Goal: Complete application form: Complete application form

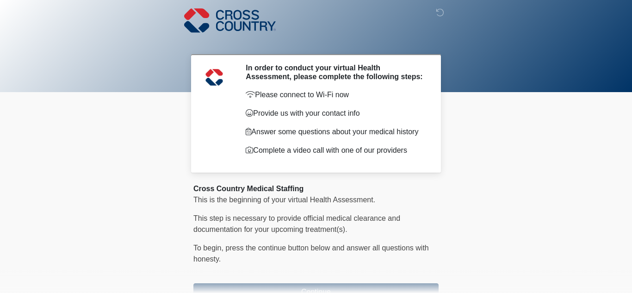
scroll to position [58, 0]
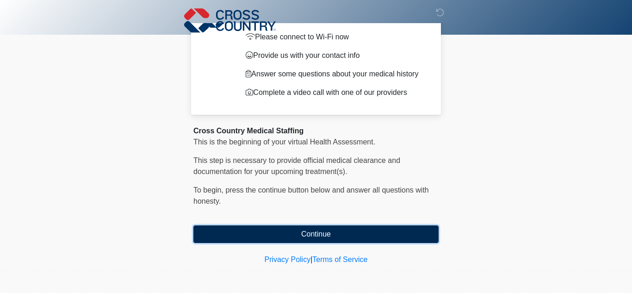
click at [328, 240] on button "Continue" at bounding box center [315, 234] width 245 height 18
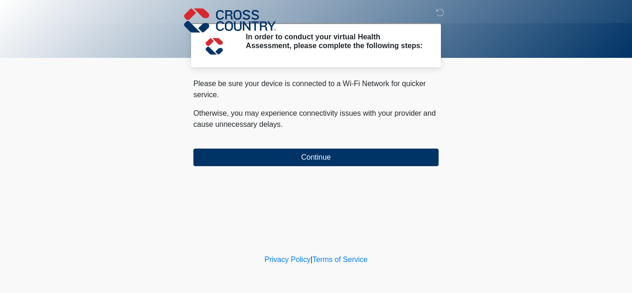
scroll to position [0, 0]
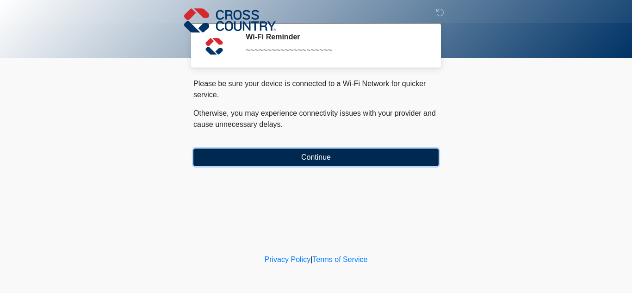
click at [309, 163] on button "Continue" at bounding box center [315, 158] width 245 height 18
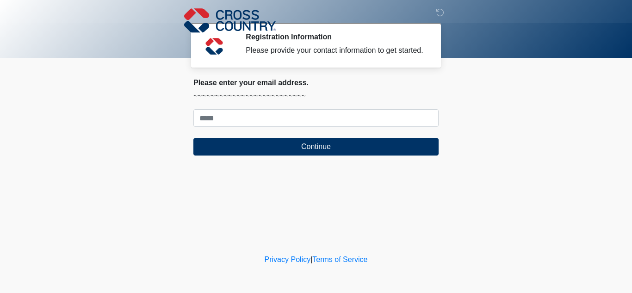
click at [285, 129] on form "Continue" at bounding box center [315, 132] width 245 height 46
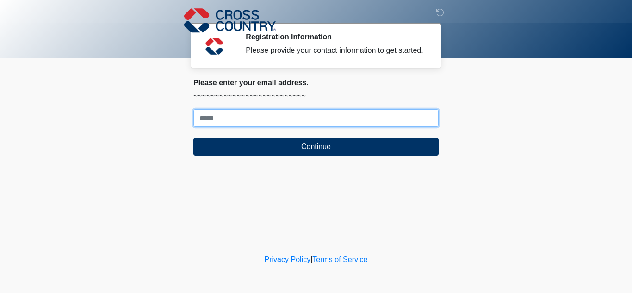
click at [280, 123] on input "Where should we email your response?" at bounding box center [315, 118] width 245 height 18
type input "**********"
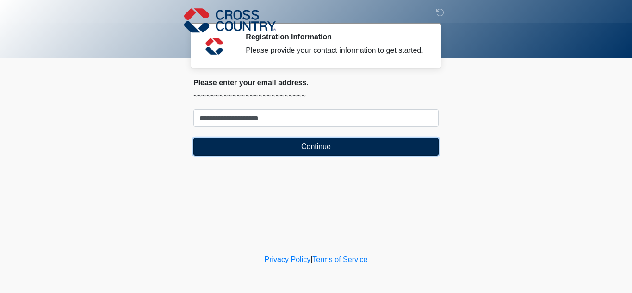
click at [291, 145] on button "Continue" at bounding box center [315, 147] width 245 height 18
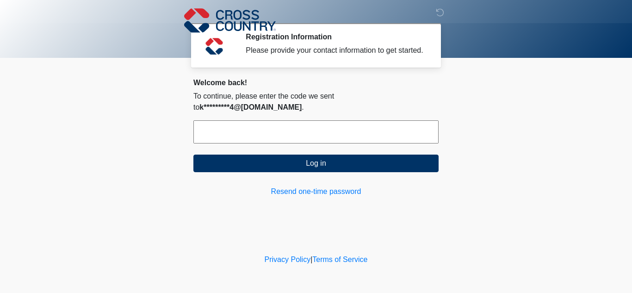
click at [225, 120] on input "text" at bounding box center [315, 131] width 245 height 23
click at [210, 130] on input "text" at bounding box center [315, 131] width 245 height 23
click at [226, 121] on input "text" at bounding box center [315, 131] width 245 height 23
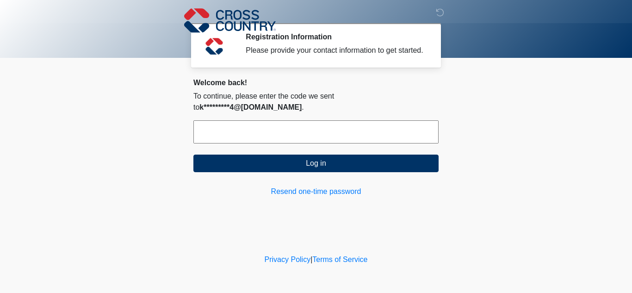
click at [226, 121] on input "text" at bounding box center [315, 131] width 245 height 23
click at [222, 165] on div "Welcome back! To continue, please enter the code we sent to k*********4@yahoo.c…" at bounding box center [315, 137] width 245 height 119
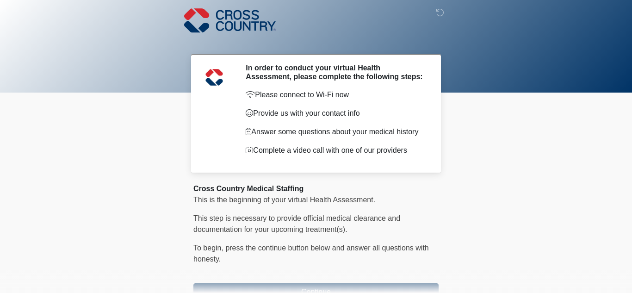
scroll to position [58, 0]
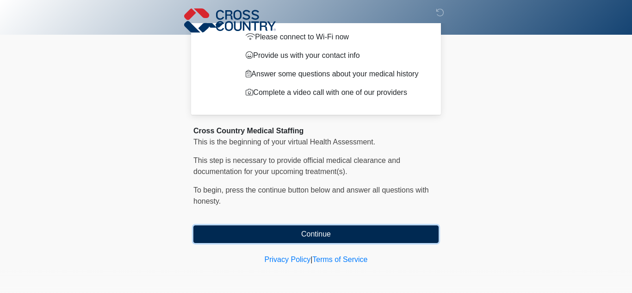
click at [291, 236] on button "Continue" at bounding box center [315, 234] width 245 height 18
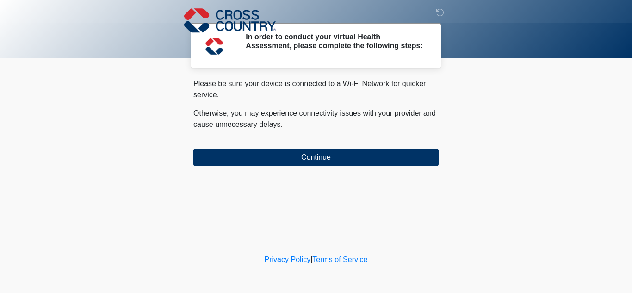
scroll to position [0, 0]
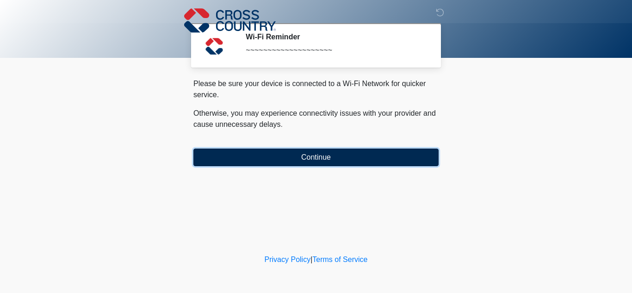
click at [316, 160] on button "Continue" at bounding box center [315, 158] width 245 height 18
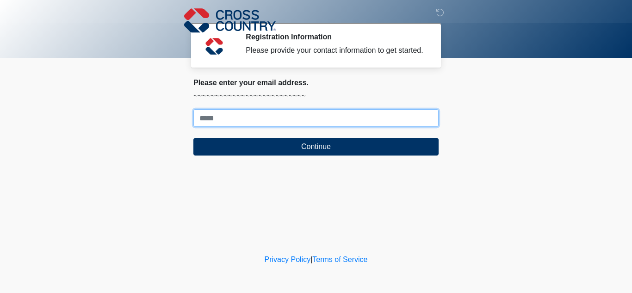
click at [279, 125] on input "Where should we email your response?" at bounding box center [315, 118] width 245 height 18
type input "**********"
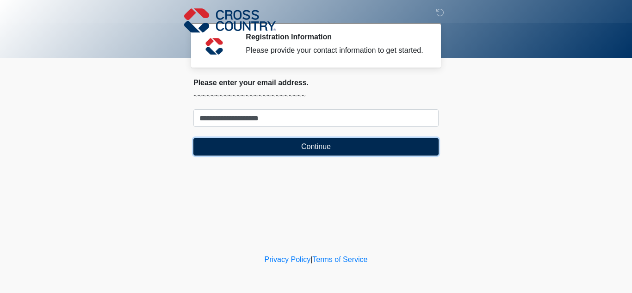
click at [286, 146] on button "Continue" at bounding box center [315, 147] width 245 height 18
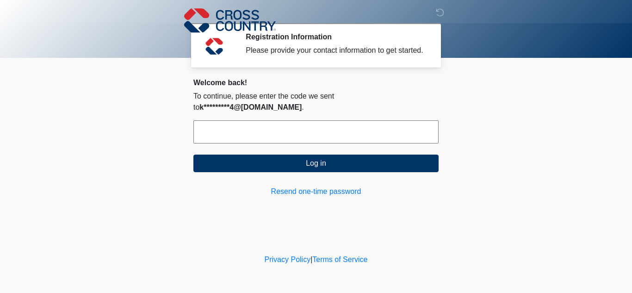
click at [265, 126] on input "text" at bounding box center [315, 131] width 245 height 23
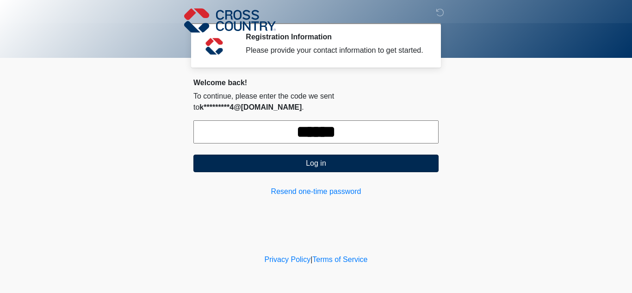
type input "******"
click at [305, 156] on button "Log in" at bounding box center [315, 164] width 245 height 18
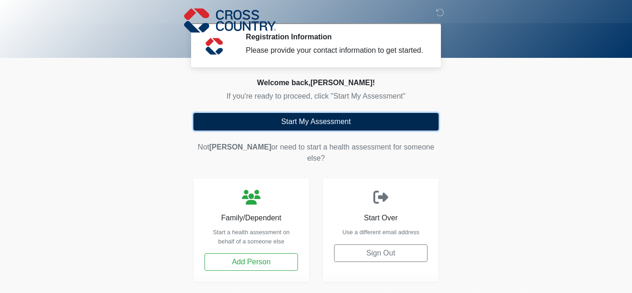
click at [312, 124] on button "Start My Assessment" at bounding box center [315, 122] width 245 height 18
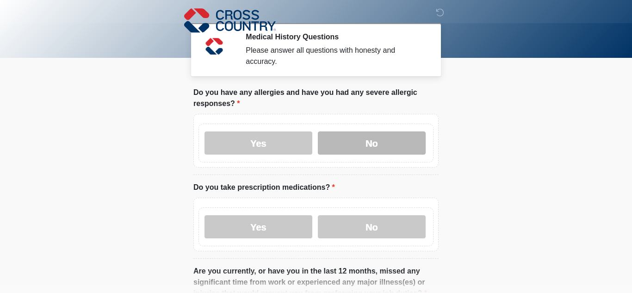
click at [340, 148] on label "No" at bounding box center [372, 142] width 108 height 23
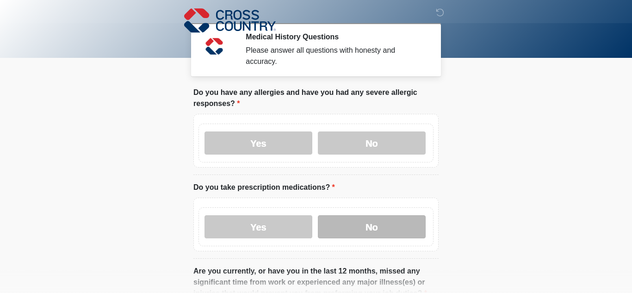
click at [359, 225] on label "No" at bounding box center [372, 226] width 108 height 23
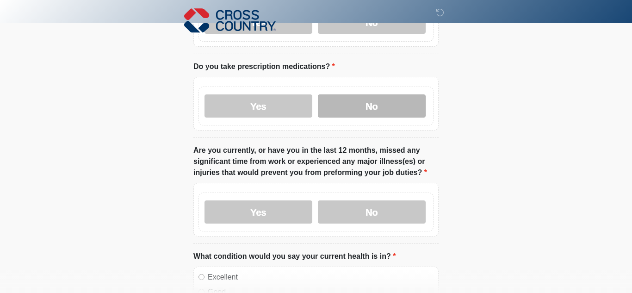
scroll to position [123, 0]
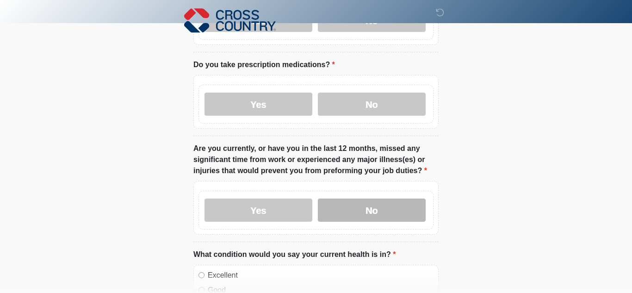
click at [365, 214] on label "No" at bounding box center [372, 210] width 108 height 23
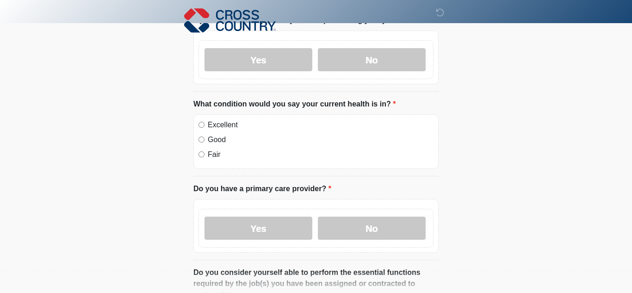
scroll to position [274, 0]
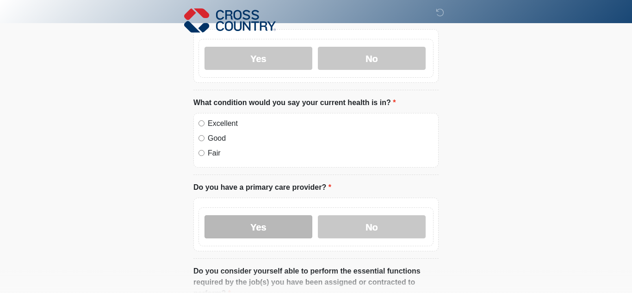
click at [304, 231] on label "Yes" at bounding box center [259, 226] width 108 height 23
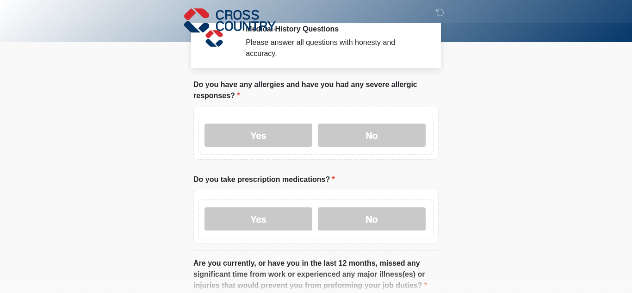
scroll to position [0, 0]
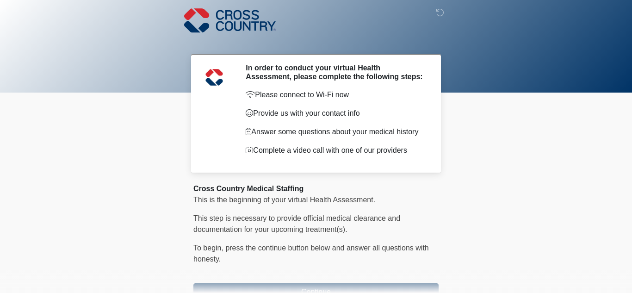
scroll to position [58, 0]
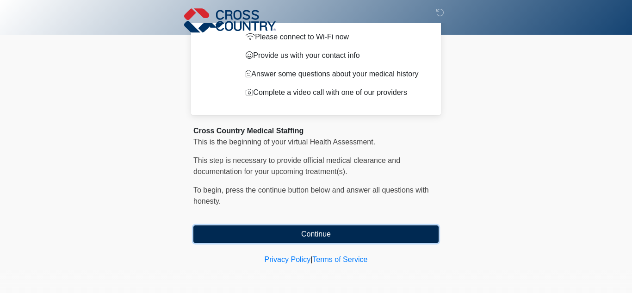
click at [305, 239] on button "Continue" at bounding box center [315, 234] width 245 height 18
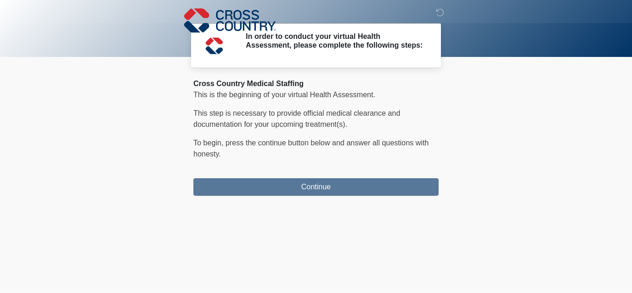
scroll to position [0, 0]
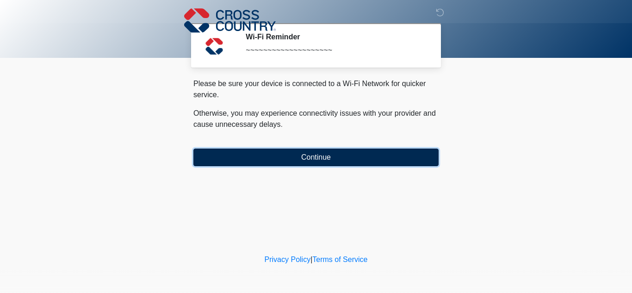
click at [318, 156] on button "Continue" at bounding box center [315, 158] width 245 height 18
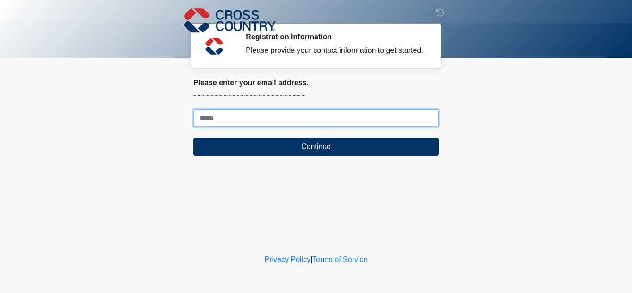
click at [290, 113] on input "Where should we email your response?" at bounding box center [315, 118] width 245 height 18
